Goal: Task Accomplishment & Management: Manage account settings

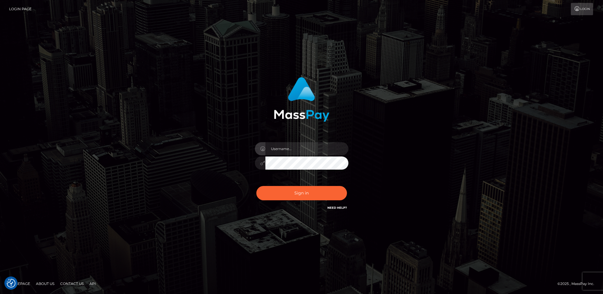
click at [305, 148] on input "text" at bounding box center [306, 148] width 83 height 13
type input "lady.v"
click at [294, 196] on button "Sign in" at bounding box center [301, 193] width 91 height 14
click at [300, 151] on input "text" at bounding box center [306, 148] width 83 height 13
type input "[DEMOGRAPHIC_DATA].v"
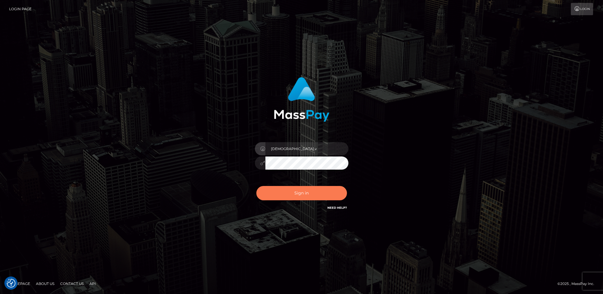
click at [306, 199] on button "Sign in" at bounding box center [301, 193] width 91 height 14
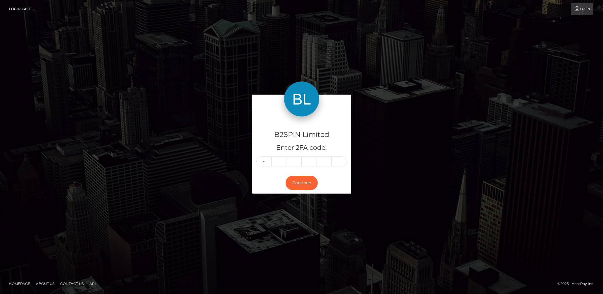
type input "9"
type input "2"
type input "5"
type input "7"
type input "1"
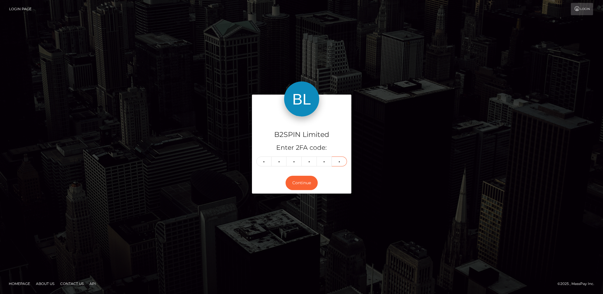
type input "2"
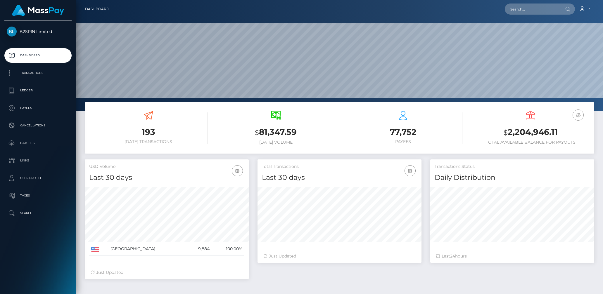
scroll to position [103, 164]
click at [532, 124] on div "USD Balance $ 2,204,946.11 Total Available Balance for Payouts" at bounding box center [530, 128] width 119 height 34
click at [531, 129] on h3 "$ 2,204,946.11" at bounding box center [530, 133] width 119 height 12
copy h3 "2,204,946.11"
